Goal: Transaction & Acquisition: Subscribe to service/newsletter

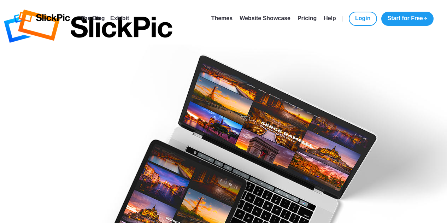
type input "[EMAIL_ADDRESS][DOMAIN_NAME]"
type input "R. [PERSON_NAME]"
type input "[PERSON_NAME]"
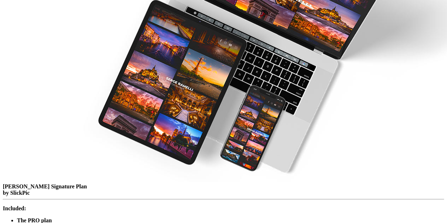
scroll to position [141, 0]
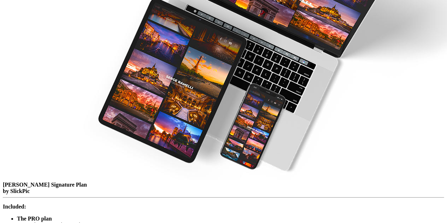
checkbox input "true"
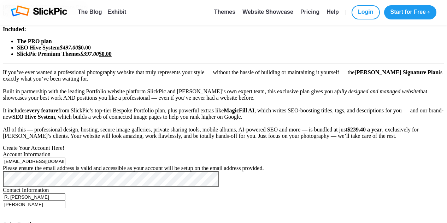
scroll to position [318, 0]
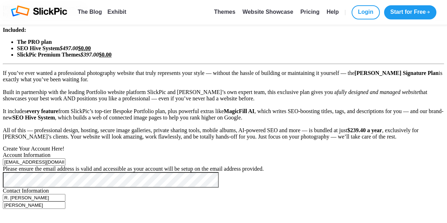
type input "08 / 28"
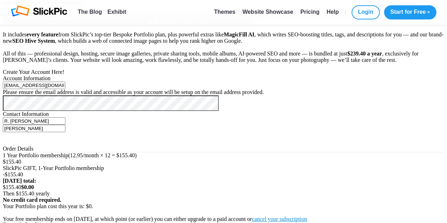
scroll to position [389, 0]
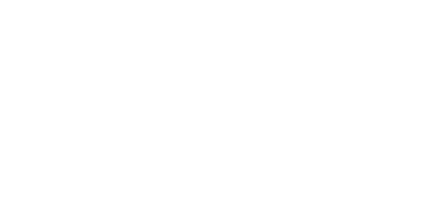
scroll to position [219, 0]
